Goal: Task Accomplishment & Management: Manage account settings

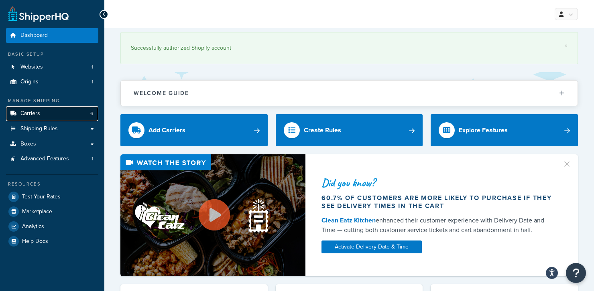
click at [36, 112] on span "Carriers" at bounding box center [30, 113] width 20 height 7
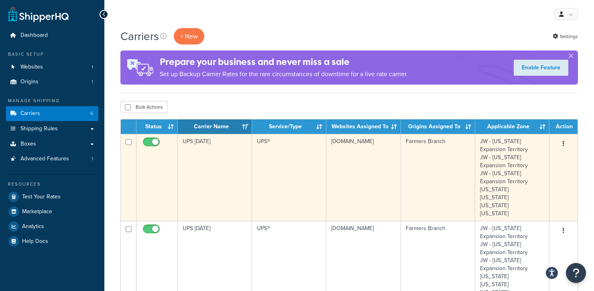
click at [564, 143] on icon "button" at bounding box center [564, 144] width 2 height 6
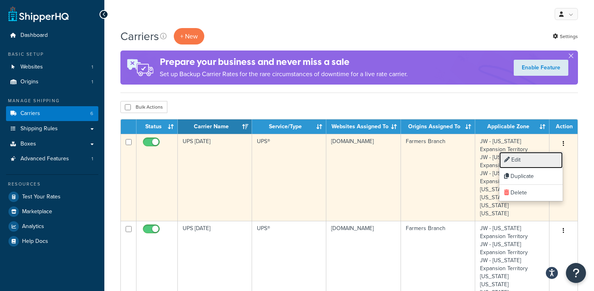
click at [518, 161] on link "Edit" at bounding box center [530, 160] width 63 height 16
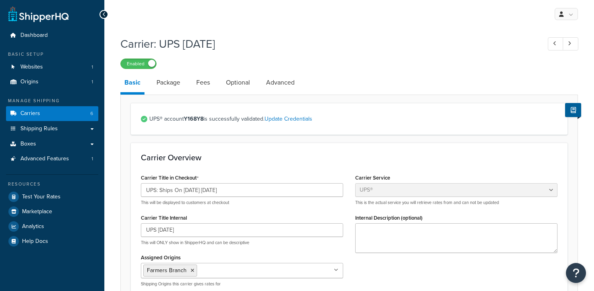
select select "ups"
click at [47, 112] on link "Carriers 6" at bounding box center [52, 113] width 92 height 15
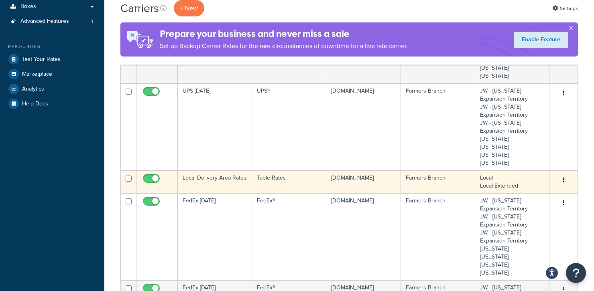
scroll to position [138, 0]
click at [565, 178] on button "button" at bounding box center [563, 180] width 11 height 13
click at [515, 195] on link "Edit" at bounding box center [530, 196] width 63 height 16
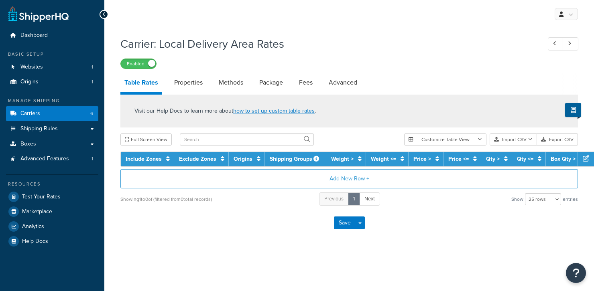
select select "25"
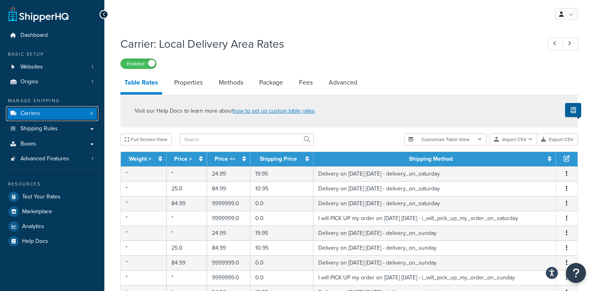
click at [42, 111] on link "Carriers 6" at bounding box center [52, 113] width 92 height 15
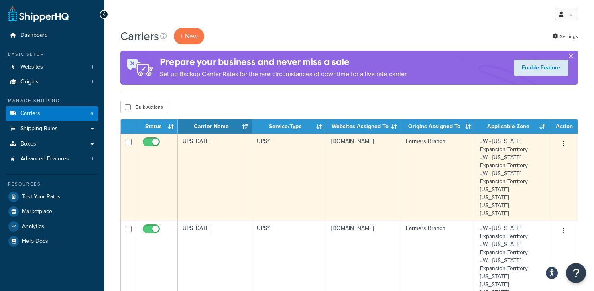
click at [564, 143] on button "button" at bounding box center [563, 144] width 11 height 13
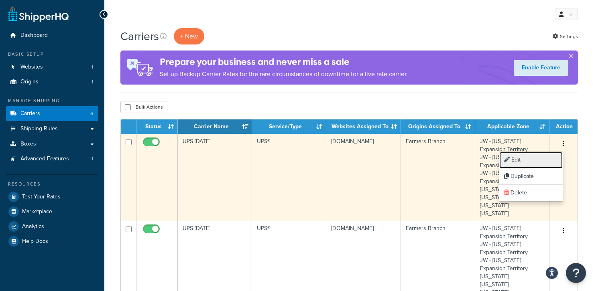
click at [517, 162] on link "Edit" at bounding box center [530, 160] width 63 height 16
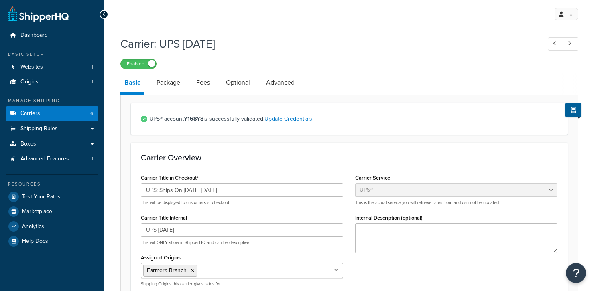
select select "ups"
click at [22, 113] on span "Carriers" at bounding box center [30, 113] width 20 height 7
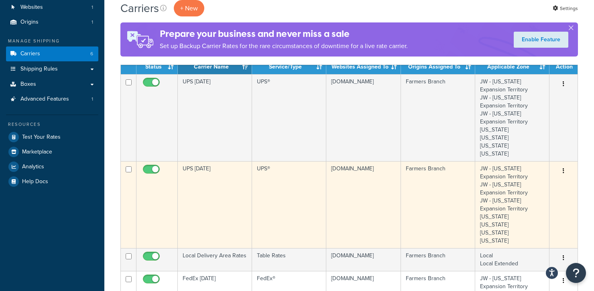
scroll to position [119, 0]
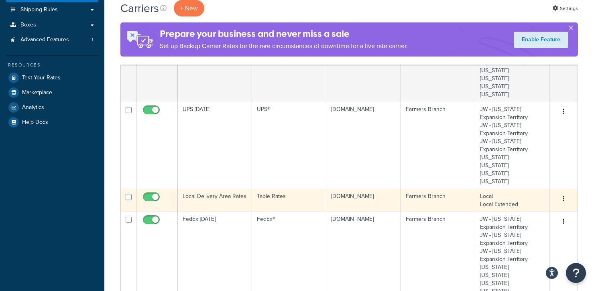
click at [562, 199] on button "button" at bounding box center [563, 199] width 11 height 13
click at [510, 216] on link "Edit" at bounding box center [530, 215] width 63 height 16
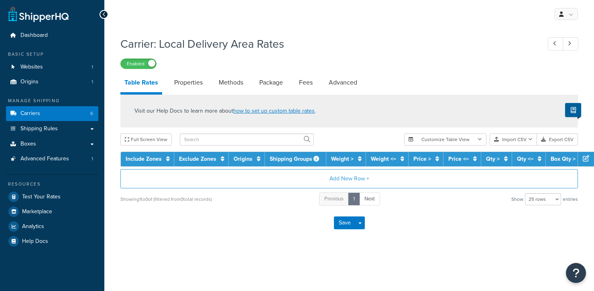
select select "25"
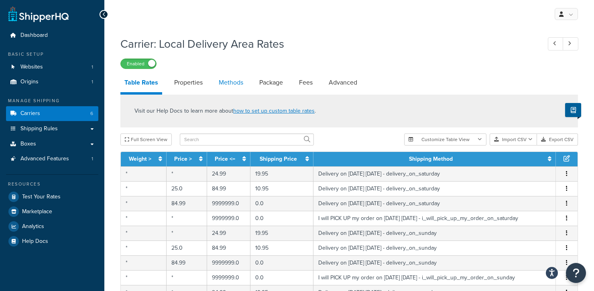
click at [233, 83] on link "Methods" at bounding box center [231, 82] width 33 height 19
select select "25"
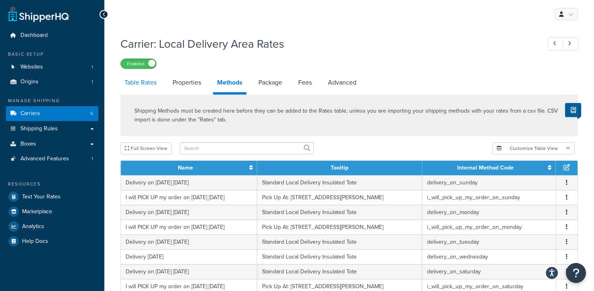
click at [131, 85] on link "Table Rates" at bounding box center [140, 82] width 40 height 19
select select "25"
